Goal: Task Accomplishment & Management: Manage account settings

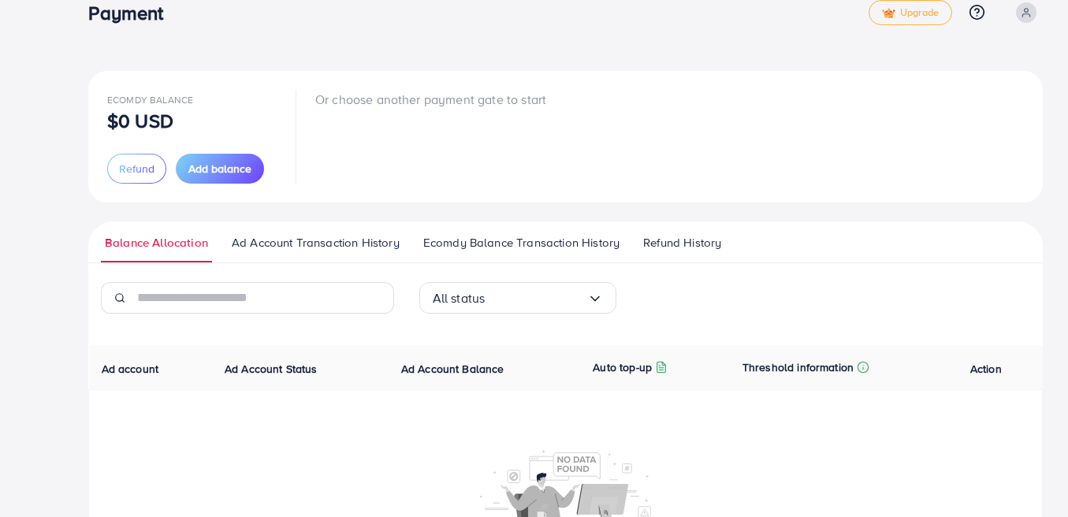
scroll to position [17, 0]
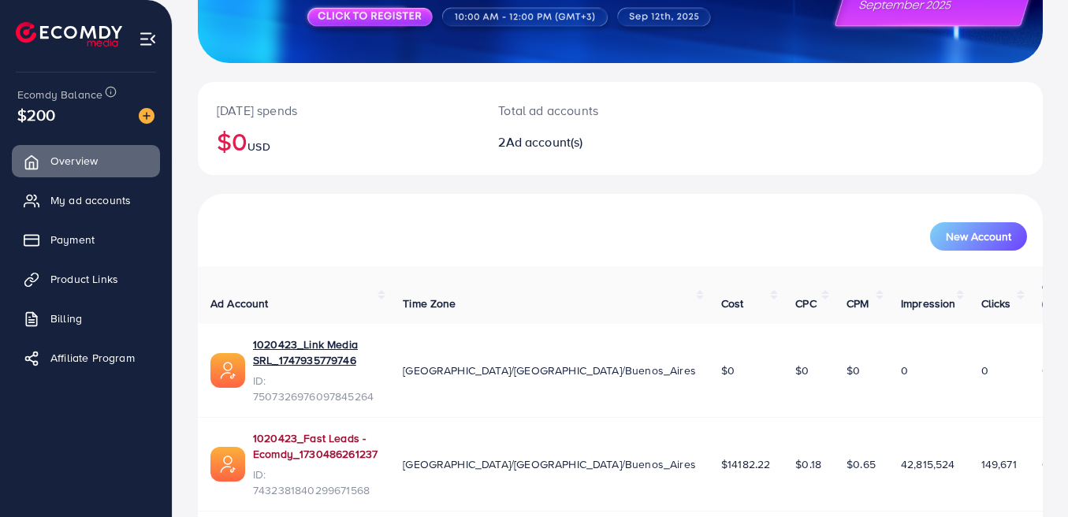
scroll to position [277, 0]
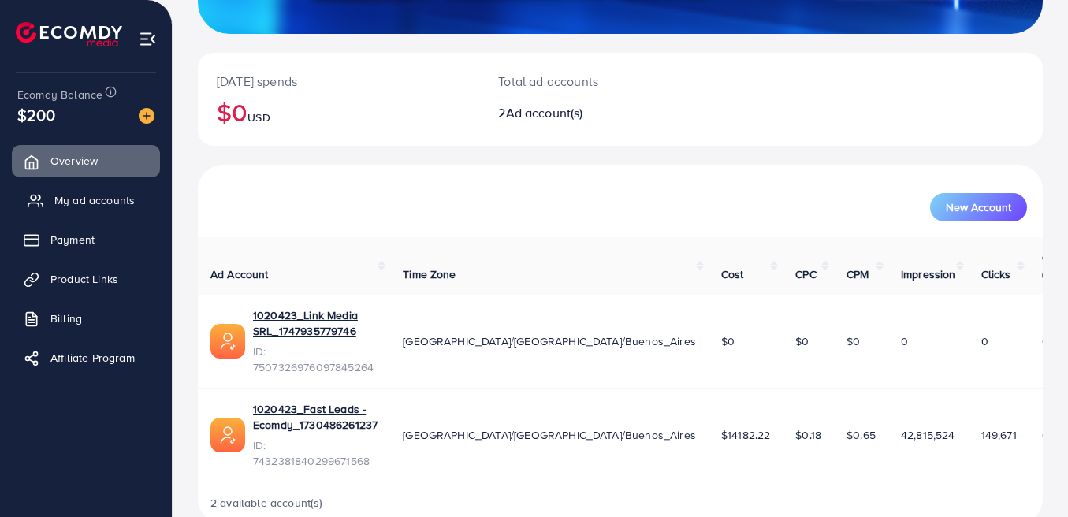
click at [104, 199] on span "My ad accounts" at bounding box center [94, 200] width 80 height 16
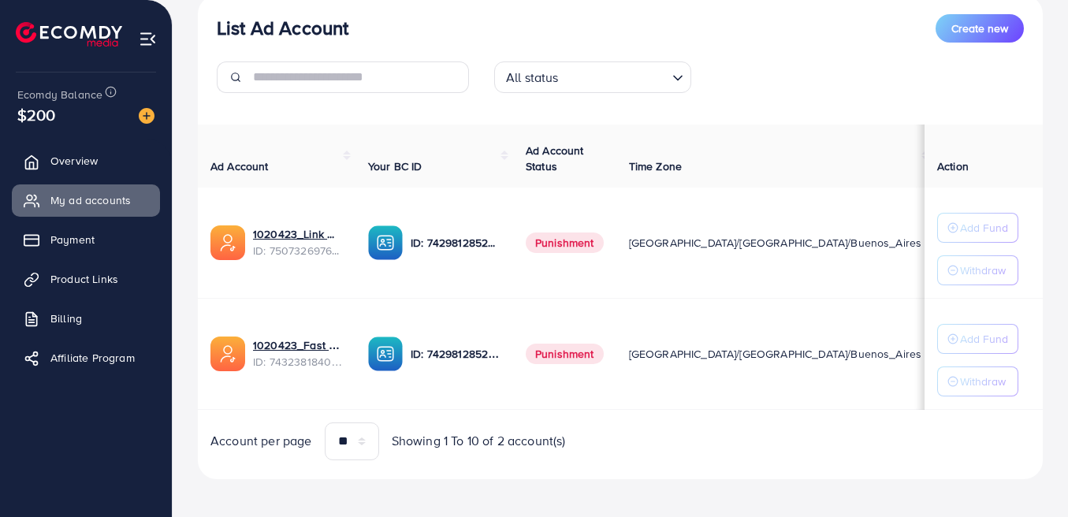
scroll to position [204, 0]
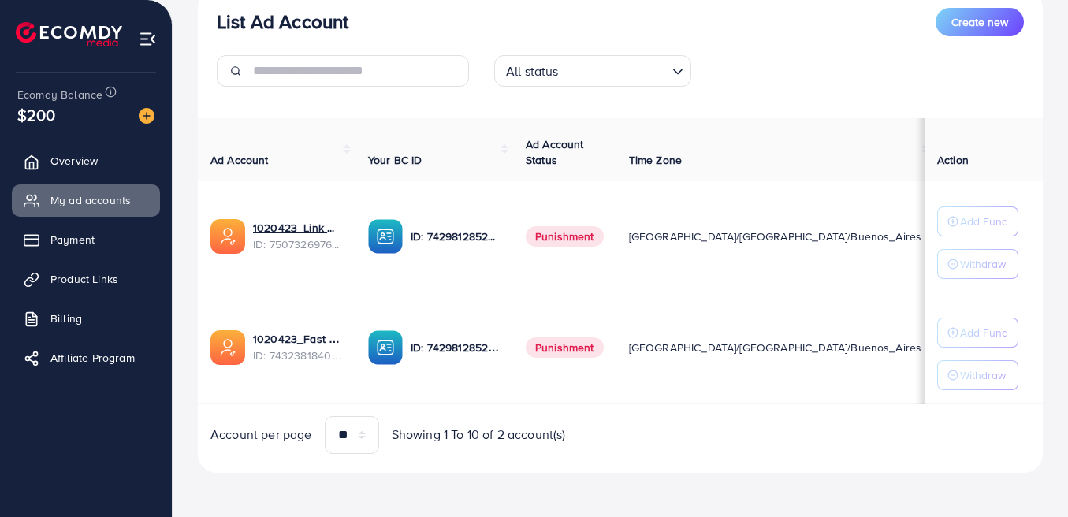
click at [803, 276] on td "[GEOGRAPHIC_DATA]/[GEOGRAPHIC_DATA]/Buenos_Aires" at bounding box center [776, 236] width 318 height 111
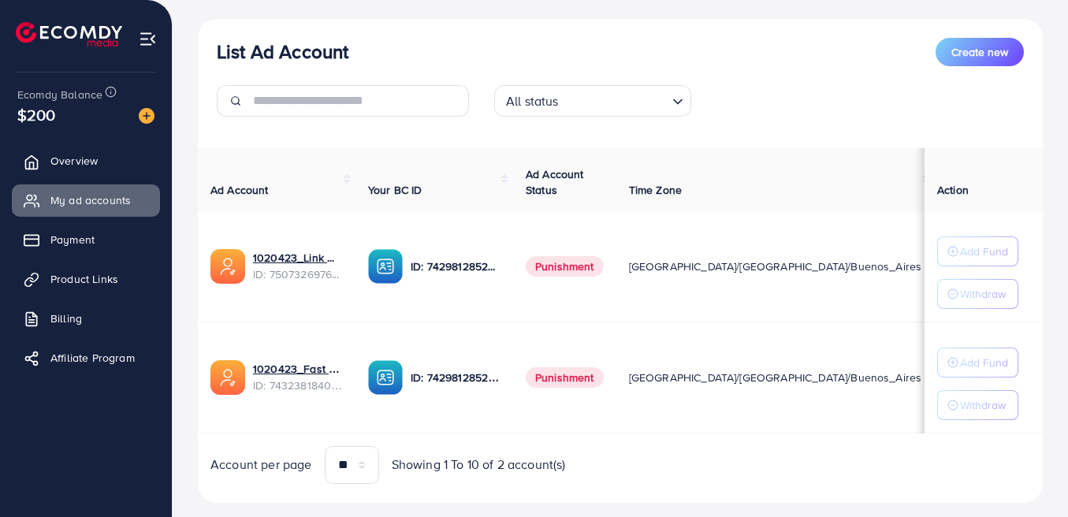
scroll to position [179, 0]
